Goal: Navigation & Orientation: Find specific page/section

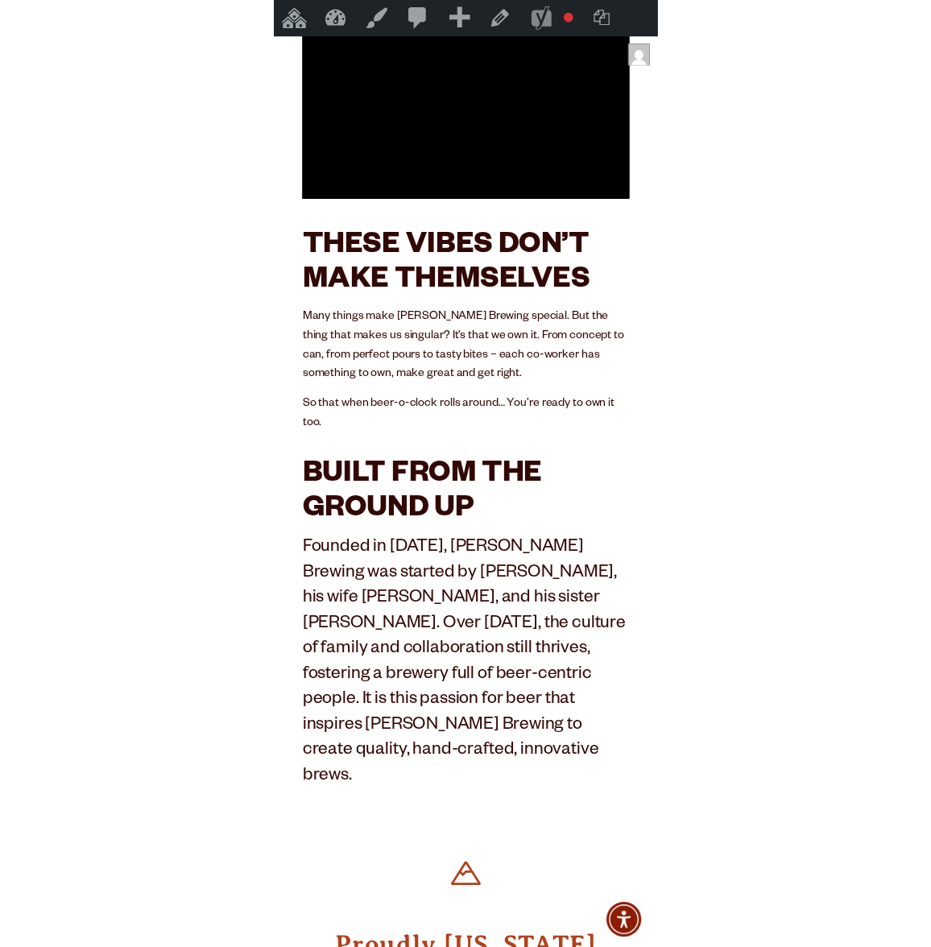
scroll to position [325, 0]
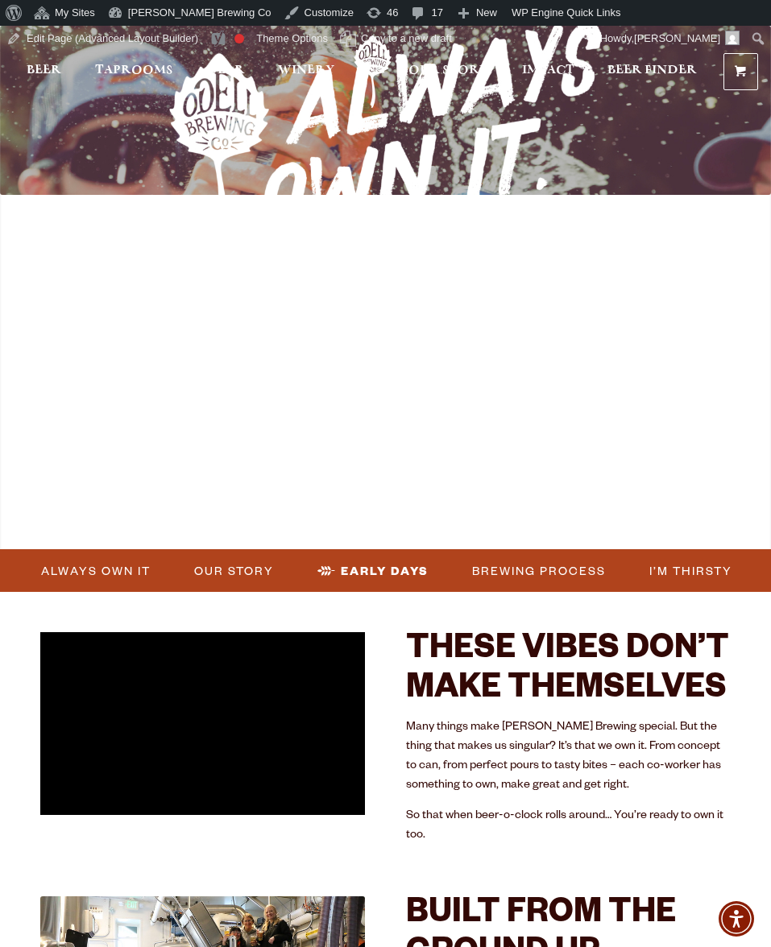
click at [408, 479] on div at bounding box center [385, 288] width 771 height 524
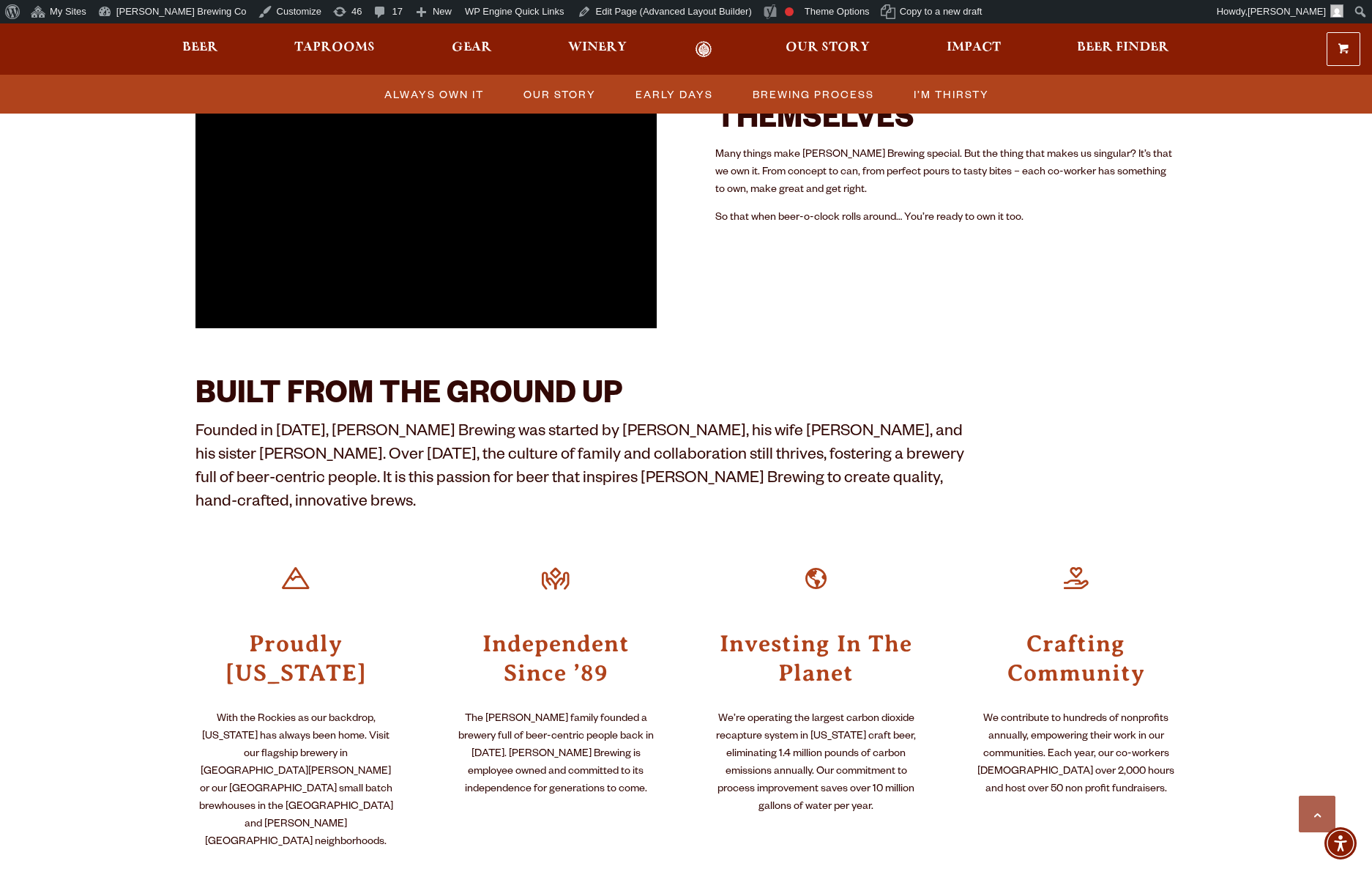
scroll to position [525, 0]
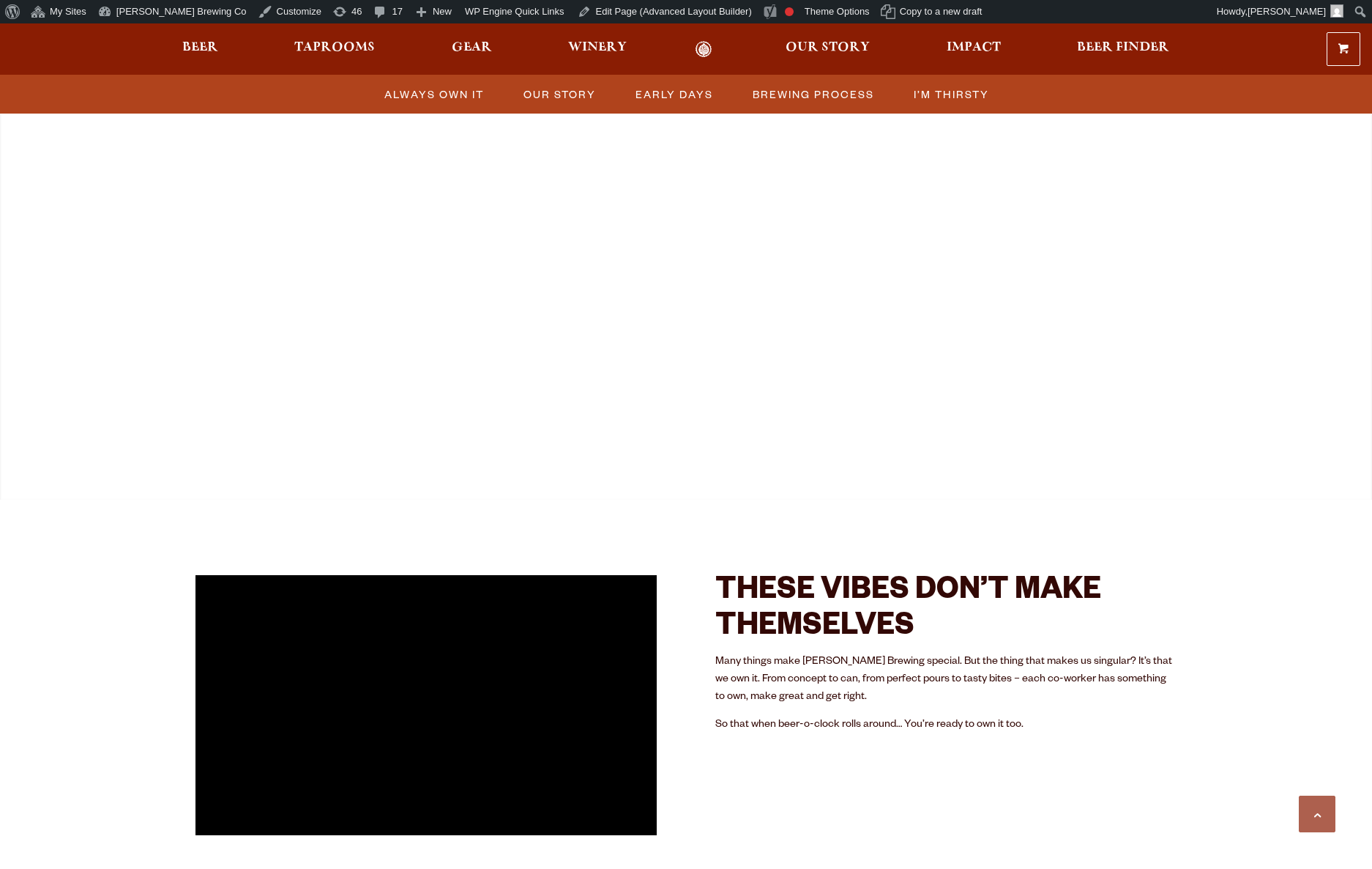
scroll to position [525, 0]
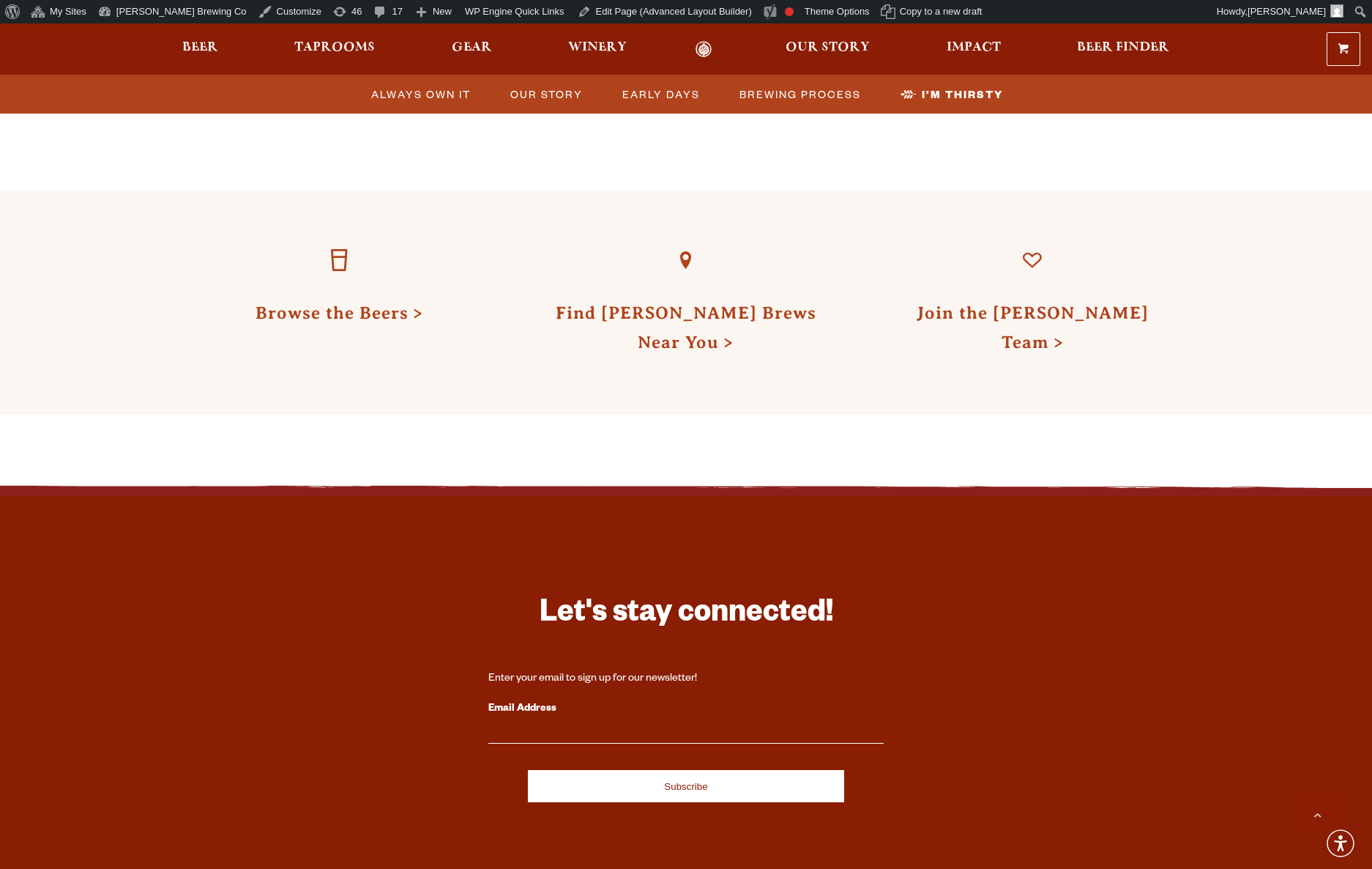
scroll to position [4650, 0]
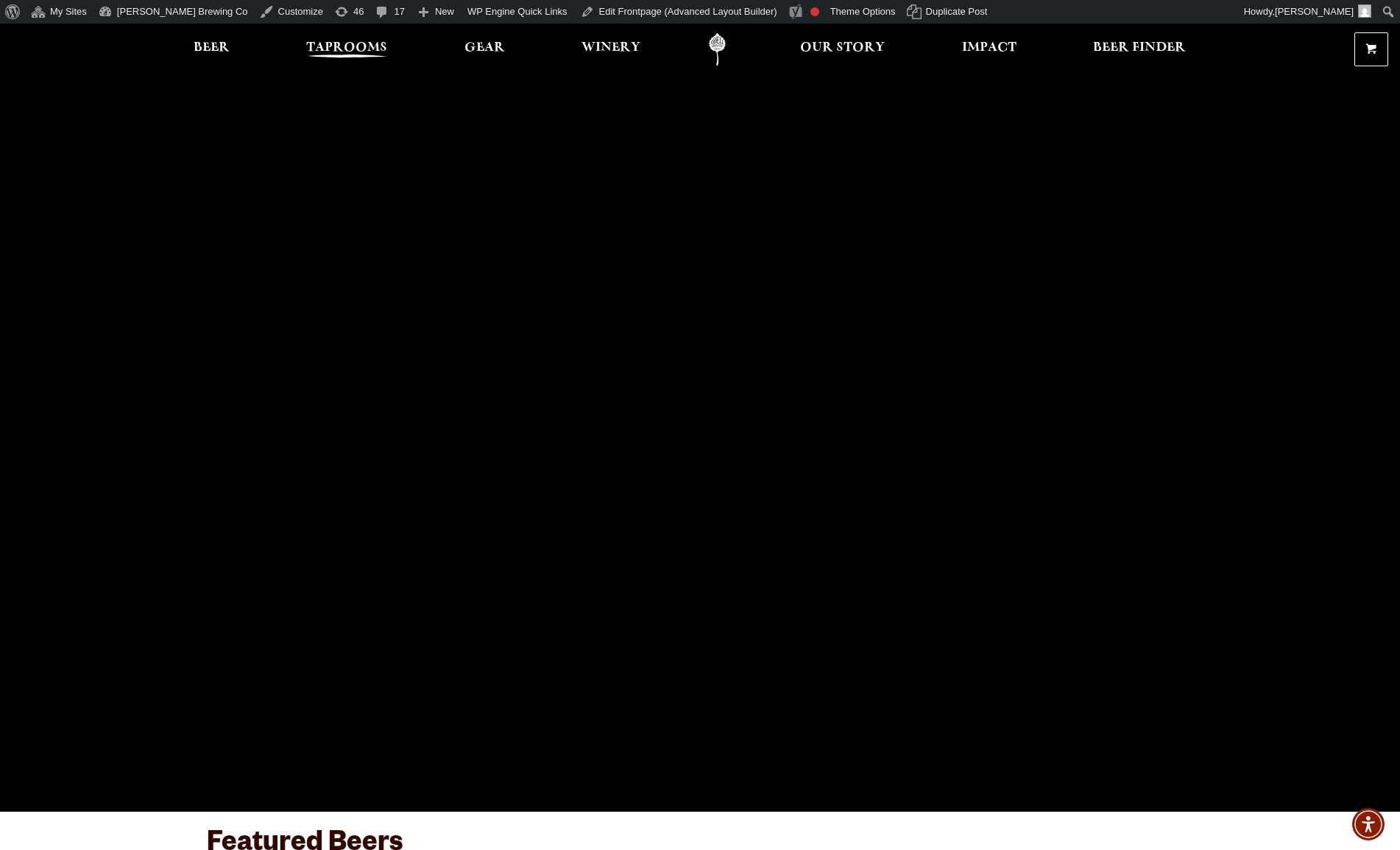
click at [361, 37] on link "Taprooms" at bounding box center [347, 49] width 101 height 33
